Goal: Task Accomplishment & Management: Use online tool/utility

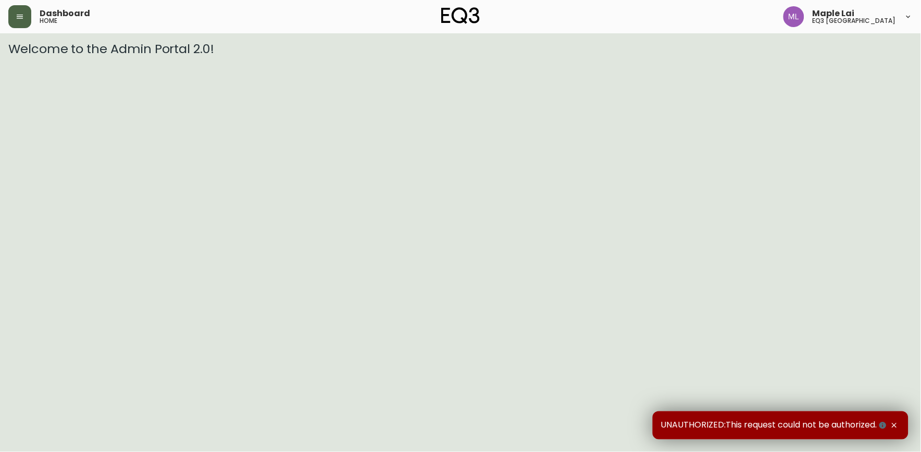
click at [16, 18] on icon "button" at bounding box center [20, 17] width 8 height 8
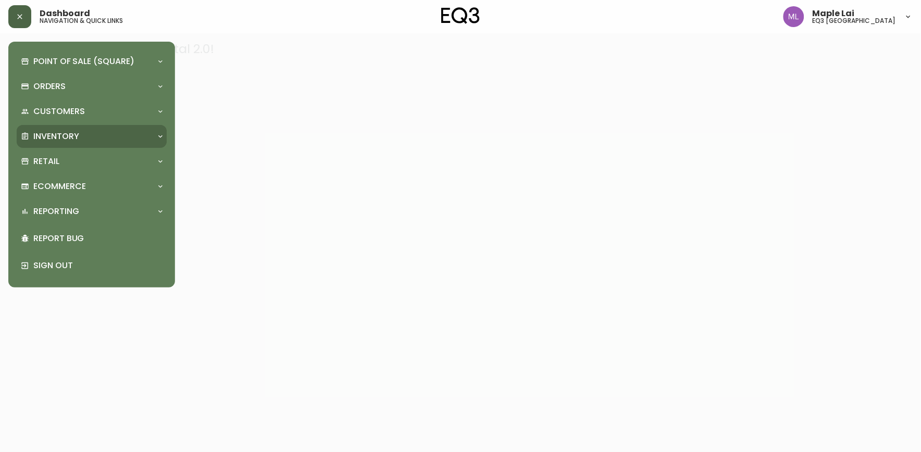
click at [60, 132] on p "Inventory" at bounding box center [56, 136] width 46 height 11
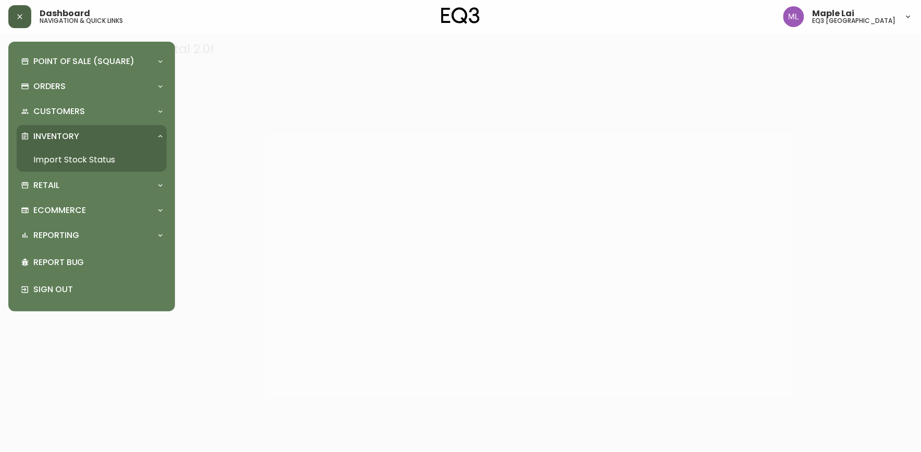
click at [68, 163] on link "Import Stock Status" at bounding box center [92, 160] width 150 height 24
